Goal: Transaction & Acquisition: Subscribe to service/newsletter

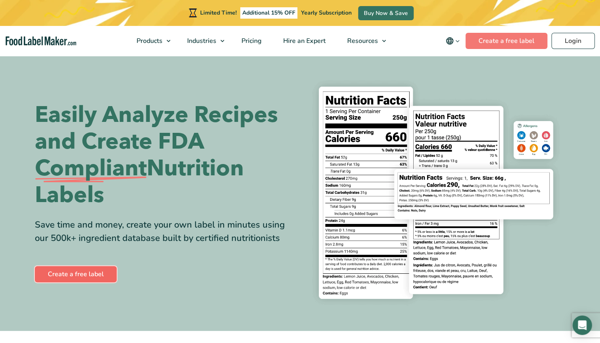
click at [83, 268] on link "Create a free label" at bounding box center [76, 274] width 82 height 16
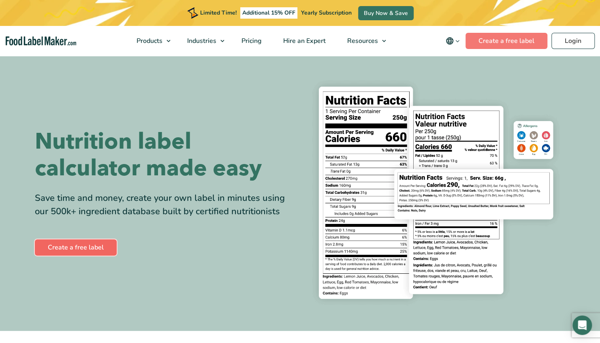
click at [82, 246] on link "Create a free label" at bounding box center [76, 248] width 82 height 16
